Goal: Find specific page/section: Find specific page/section

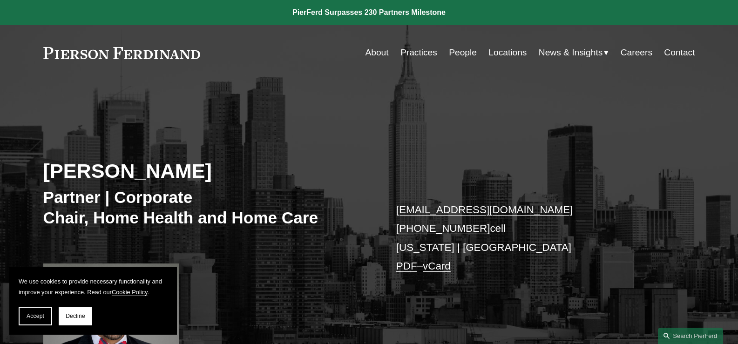
click at [147, 53] on link at bounding box center [121, 53] width 157 height 12
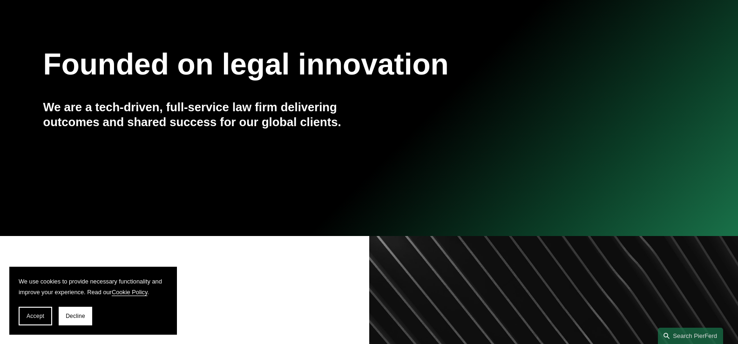
scroll to position [279, 0]
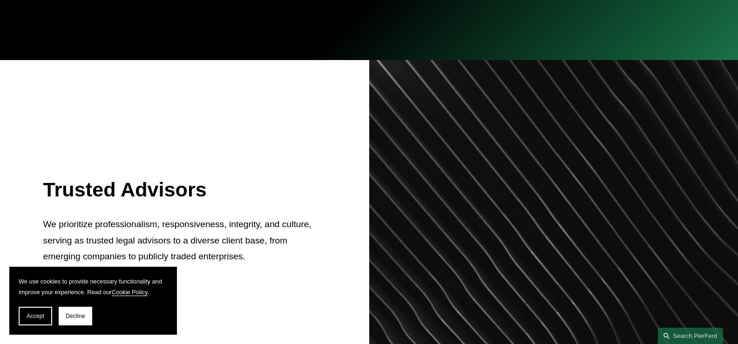
click at [31, 314] on span "Accept" at bounding box center [36, 316] width 18 height 7
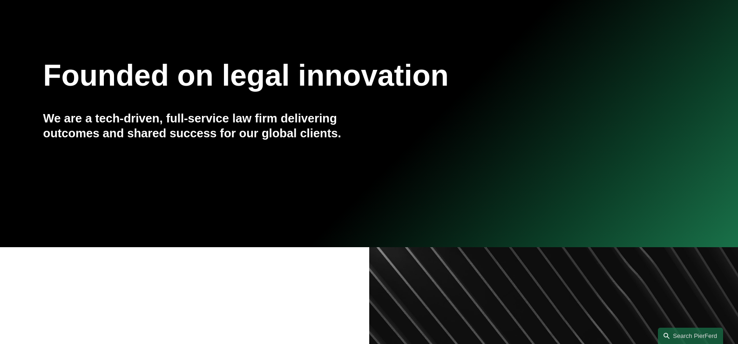
scroll to position [0, 0]
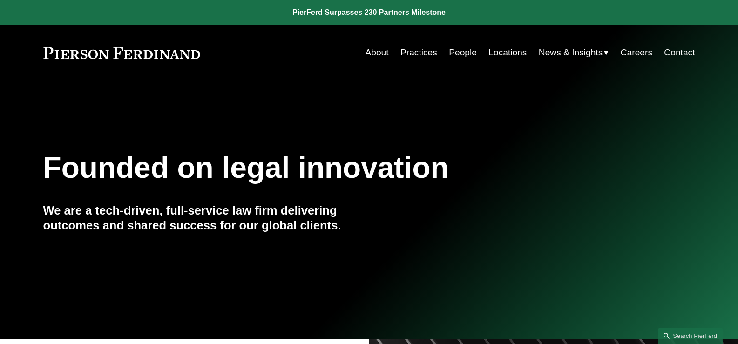
click at [451, 52] on link "People" at bounding box center [463, 53] width 28 height 18
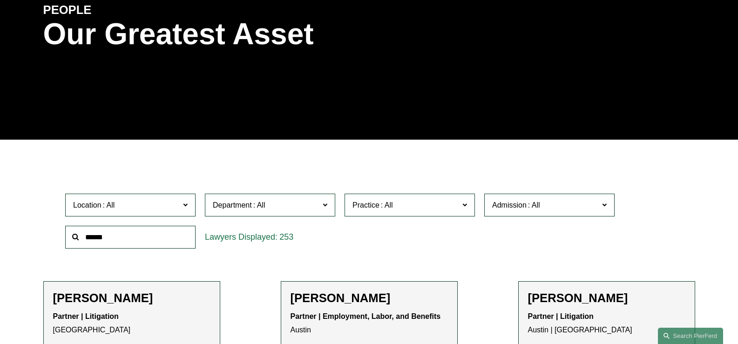
scroll to position [140, 0]
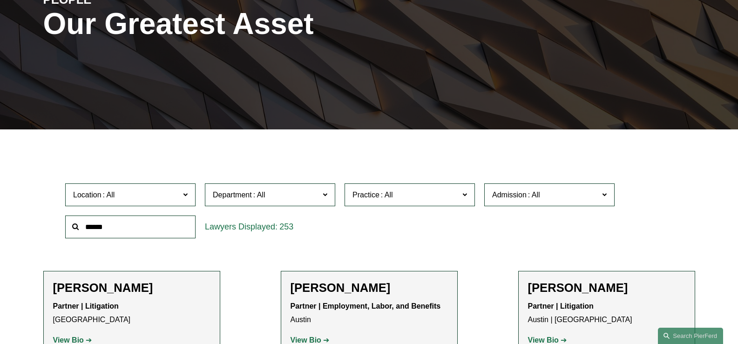
click at [158, 187] on label "Location" at bounding box center [130, 194] width 130 height 23
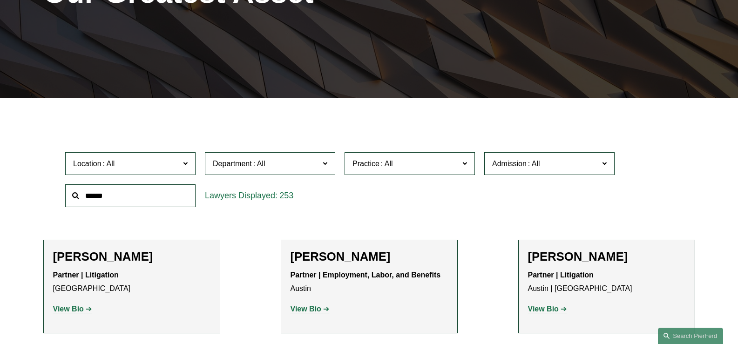
scroll to position [186, 0]
